Goal: Book appointment/travel/reservation

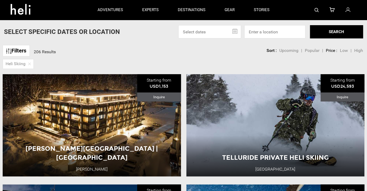
click at [224, 32] on input "text" at bounding box center [209, 31] width 63 height 13
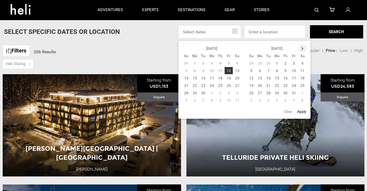
click at [303, 46] on th at bounding box center [302, 48] width 8 height 7
click at [303, 47] on th at bounding box center [302, 48] width 8 height 7
click at [301, 48] on th at bounding box center [302, 48] width 8 height 7
click at [229, 94] on td "30" at bounding box center [228, 92] width 8 height 7
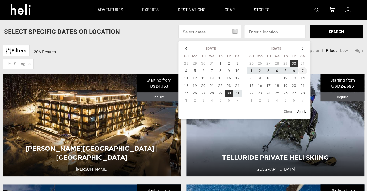
click at [301, 70] on td "7" at bounding box center [302, 70] width 9 height 7
click at [301, 111] on button "Apply" at bounding box center [301, 112] width 12 height 10
type input "[DATE] - [DATE]"
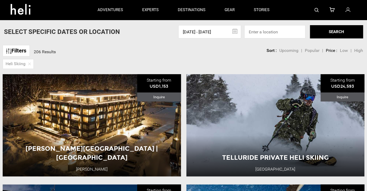
click at [346, 50] on span "Low" at bounding box center [344, 50] width 8 height 5
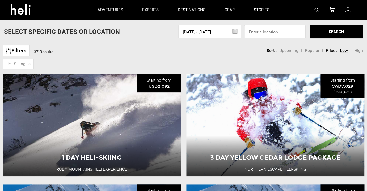
click at [271, 34] on input at bounding box center [274, 31] width 61 height 13
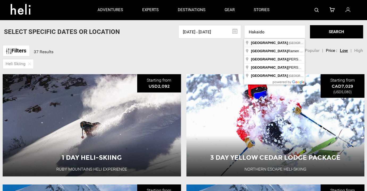
type input "[GEOGRAPHIC_DATA], [GEOGRAPHIC_DATA]"
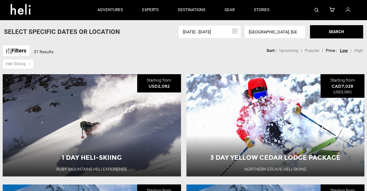
click at [330, 36] on button "SEARCH" at bounding box center [336, 31] width 53 height 13
